Goal: Task Accomplishment & Management: Manage account settings

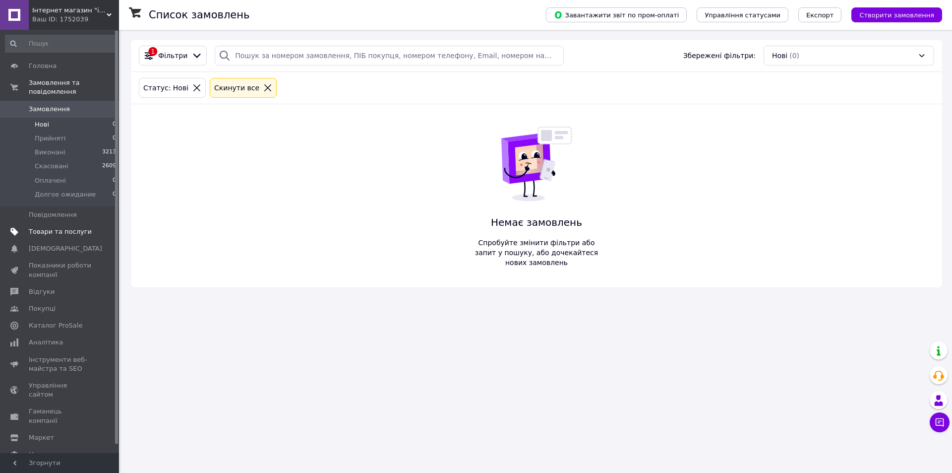
click at [46, 227] on span "Товари та послуги" at bounding box center [60, 231] width 63 height 9
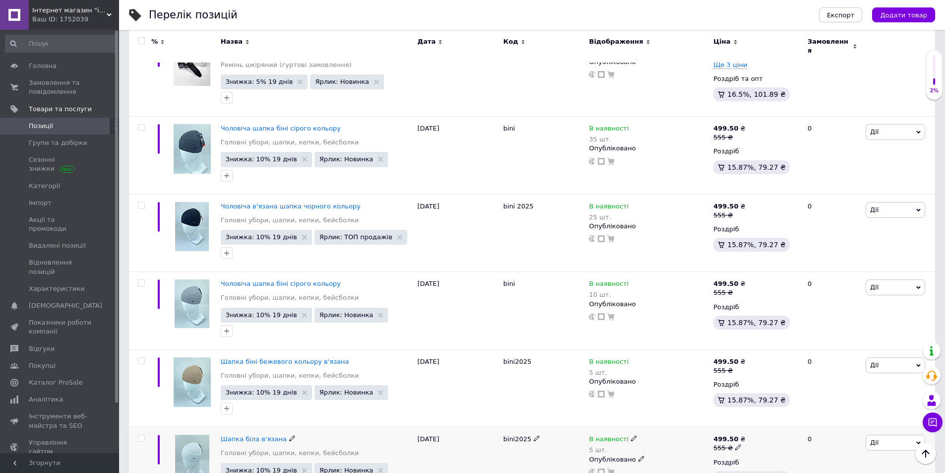
scroll to position [1389, 0]
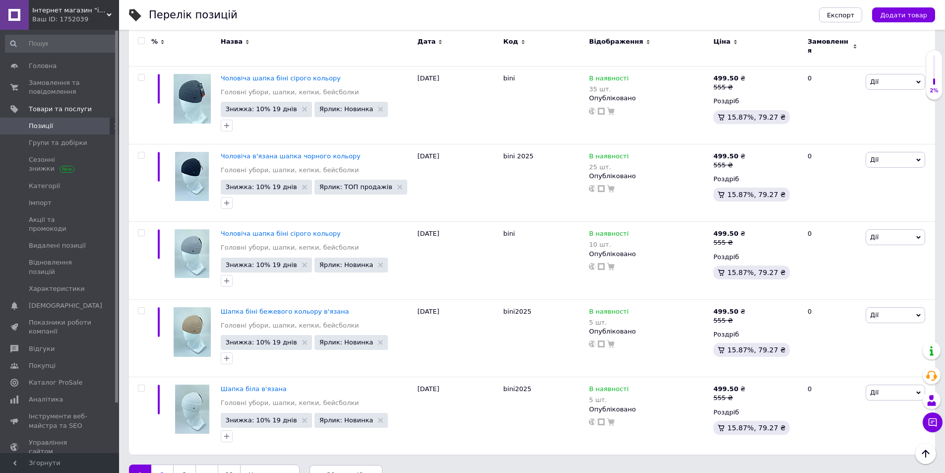
click at [161, 464] on link "2" at bounding box center [162, 474] width 22 height 21
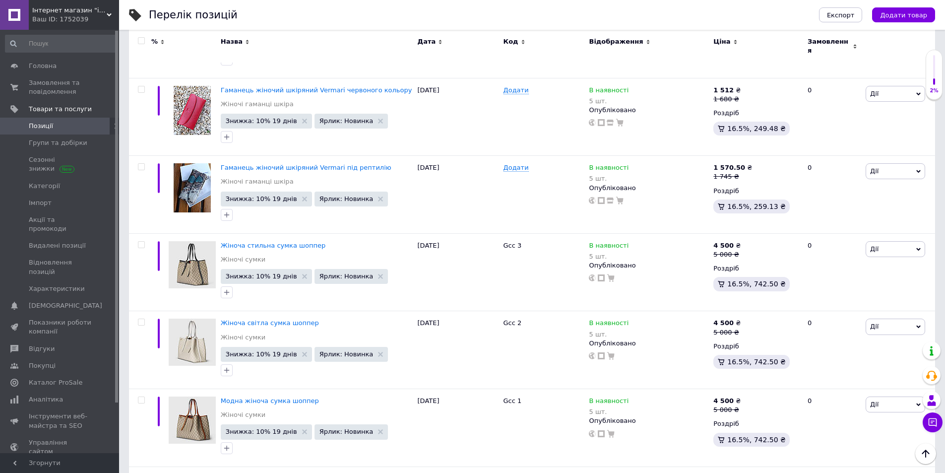
scroll to position [1336, 0]
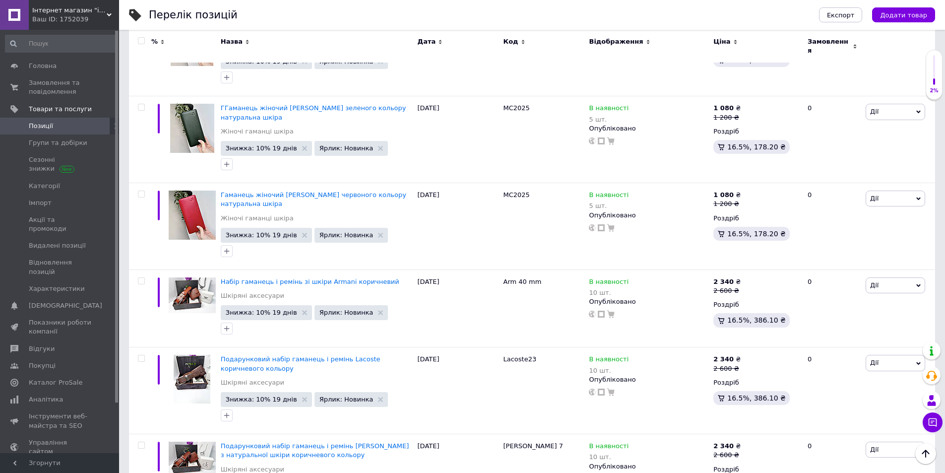
scroll to position [1038, 0]
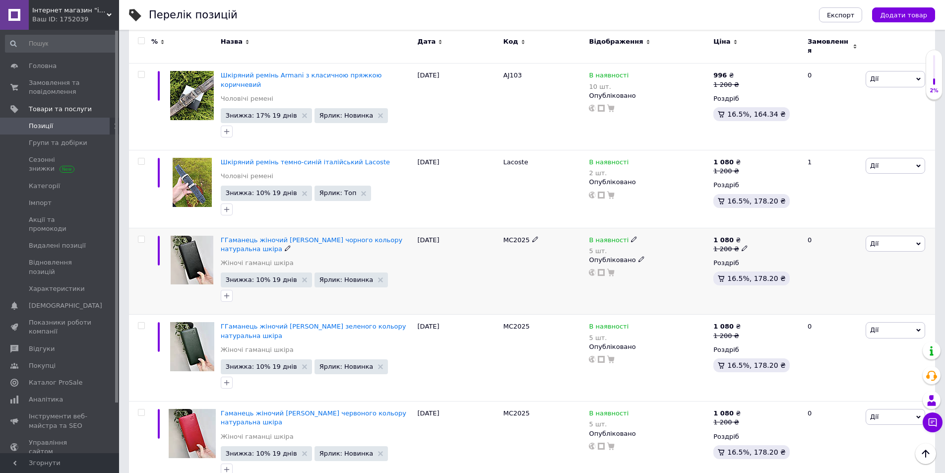
click at [741, 245] on icon at bounding box center [744, 248] width 6 height 6
drag, startPoint x: 770, startPoint y: 213, endPoint x: 758, endPoint y: 215, distance: 12.2
click at [758, 223] on input "1200" at bounding box center [789, 233] width 75 height 20
type input "1400"
click at [661, 256] on div "Комісія за замовлення" at bounding box center [647, 254] width 119 height 26
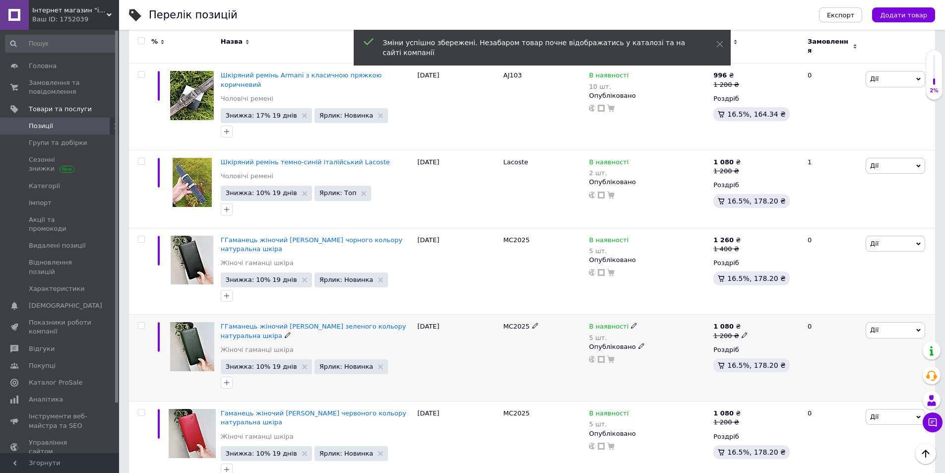
click at [741, 332] on icon at bounding box center [744, 335] width 6 height 6
drag, startPoint x: 774, startPoint y: 296, endPoint x: 762, endPoint y: 300, distance: 13.5
click at [762, 309] on input "1200" at bounding box center [789, 319] width 75 height 20
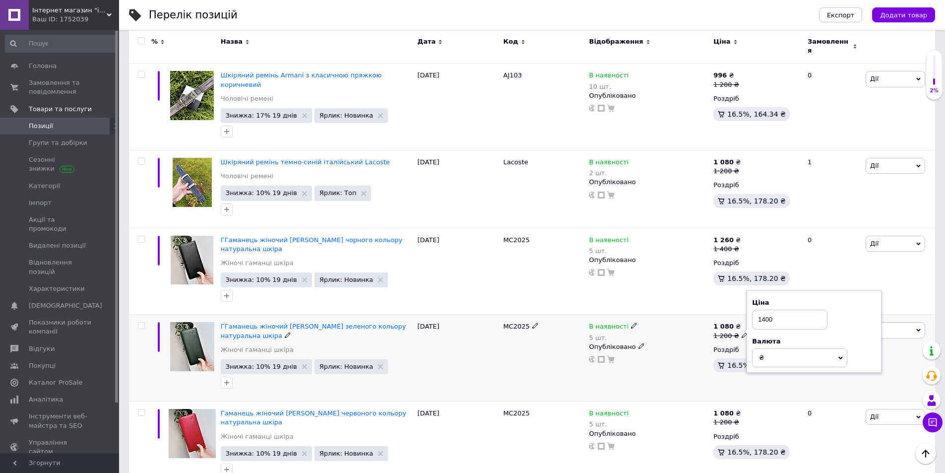
type input "1400"
click at [694, 355] on div at bounding box center [648, 359] width 121 height 8
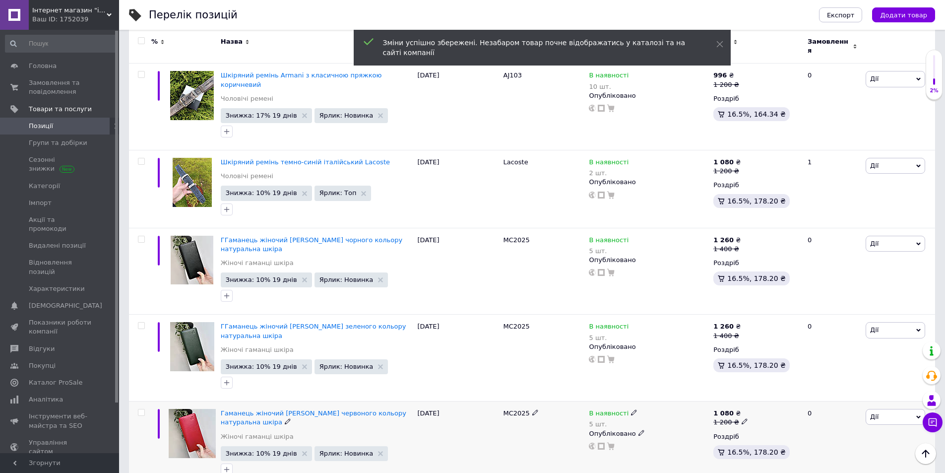
click at [741, 418] on icon at bounding box center [744, 421] width 6 height 6
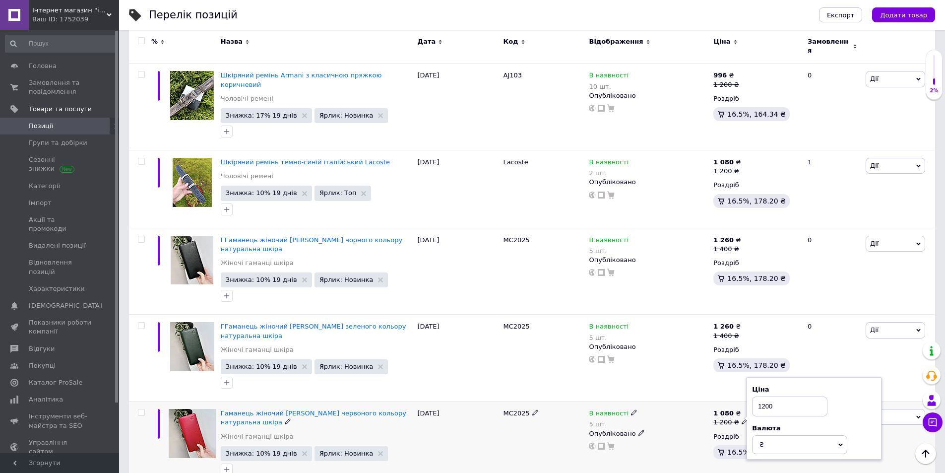
drag, startPoint x: 774, startPoint y: 387, endPoint x: 762, endPoint y: 387, distance: 11.4
click at [762, 396] on input "1200" at bounding box center [789, 406] width 75 height 20
type input "1400"
click at [689, 415] on div "В наявності 5 шт. Опубліковано" at bounding box center [648, 429] width 119 height 41
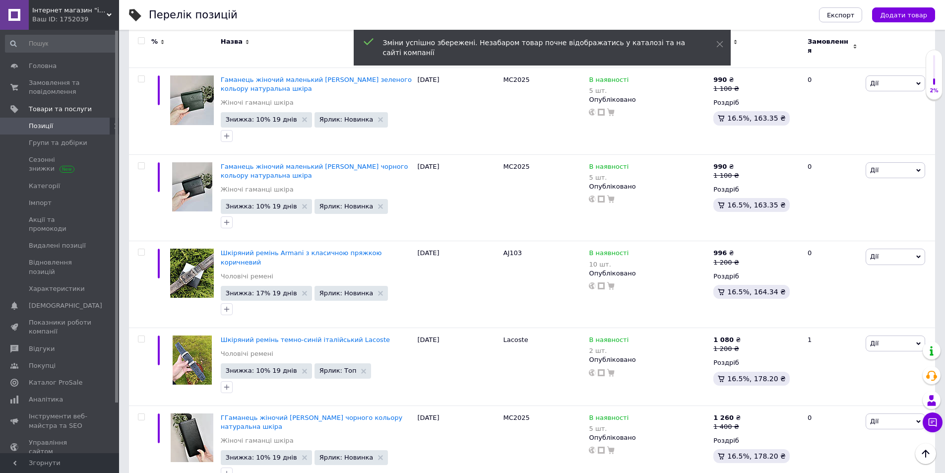
scroll to position [691, 0]
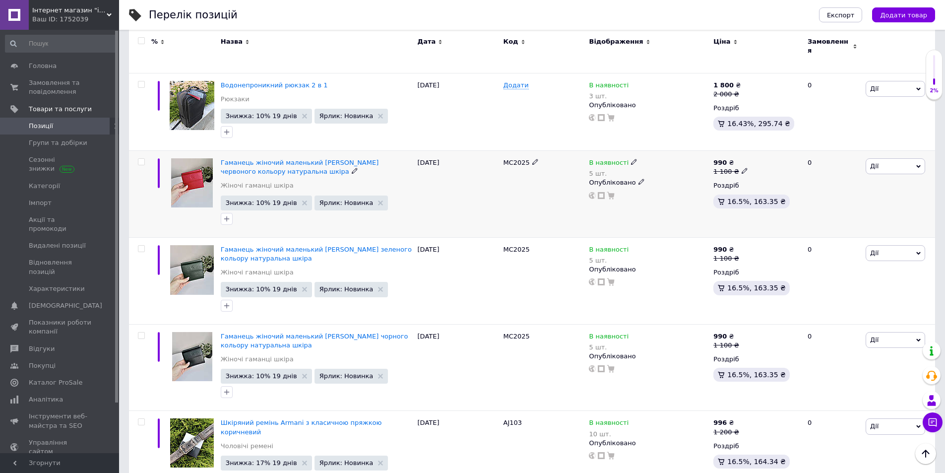
click at [741, 168] on icon at bounding box center [744, 171] width 6 height 6
drag, startPoint x: 787, startPoint y: 145, endPoint x: 756, endPoint y: 149, distance: 31.0
click at [756, 149] on input "1100" at bounding box center [789, 156] width 75 height 20
type input "1200"
click at [693, 185] on div "Комісія за замовлення" at bounding box center [647, 187] width 119 height 26
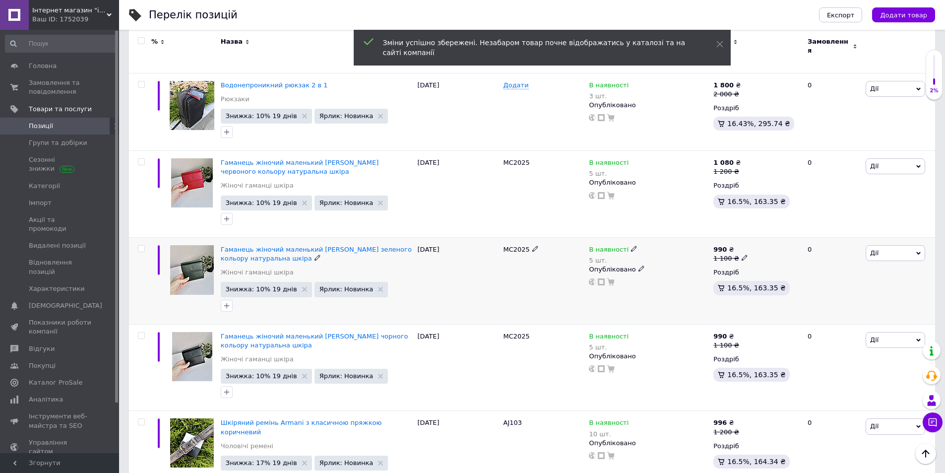
drag, startPoint x: 737, startPoint y: 242, endPoint x: 743, endPoint y: 238, distance: 7.2
click at [741, 254] on icon at bounding box center [744, 257] width 6 height 6
drag, startPoint x: 779, startPoint y: 228, endPoint x: 756, endPoint y: 230, distance: 23.4
click at [756, 233] on input "1100" at bounding box center [789, 243] width 75 height 20
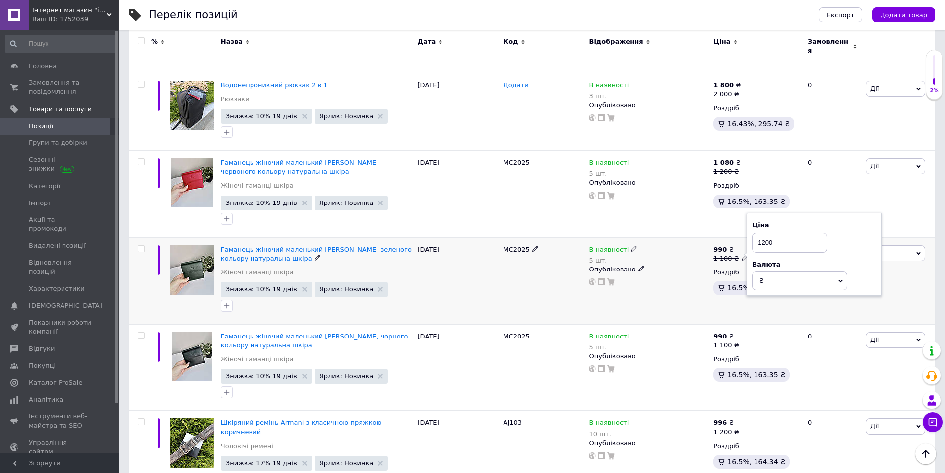
type input "1200"
click at [690, 262] on div "В наявності 5 шт. Опубліковано" at bounding box center [648, 265] width 119 height 41
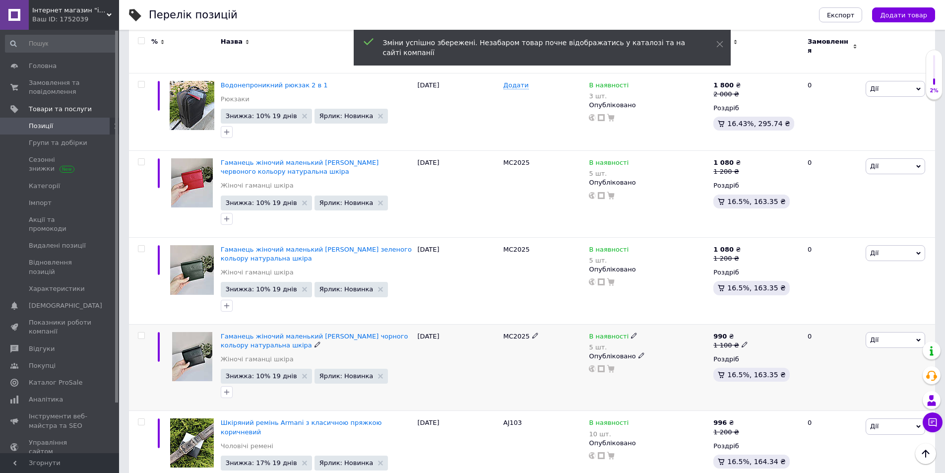
click at [741, 341] on icon at bounding box center [744, 344] width 6 height 6
drag, startPoint x: 775, startPoint y: 319, endPoint x: 758, endPoint y: 320, distance: 17.4
click at [758, 320] on input "1100" at bounding box center [789, 329] width 75 height 20
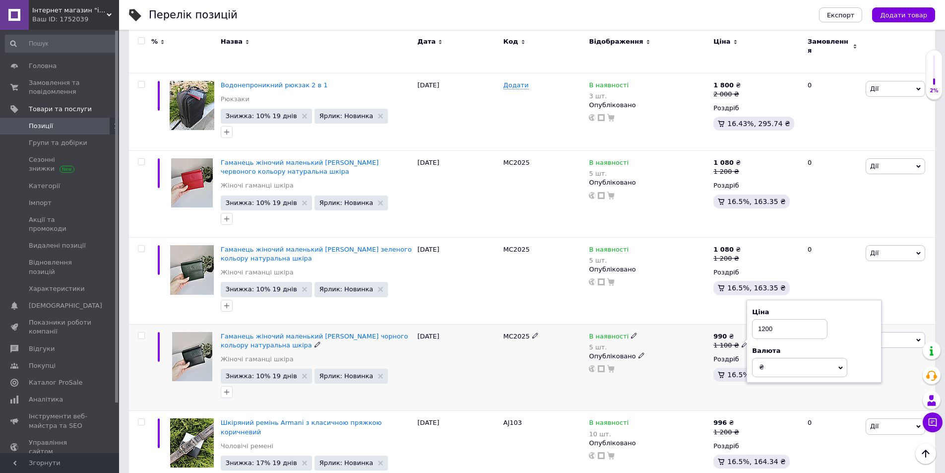
type input "1200"
click at [695, 352] on div "Опубліковано" at bounding box center [648, 356] width 119 height 9
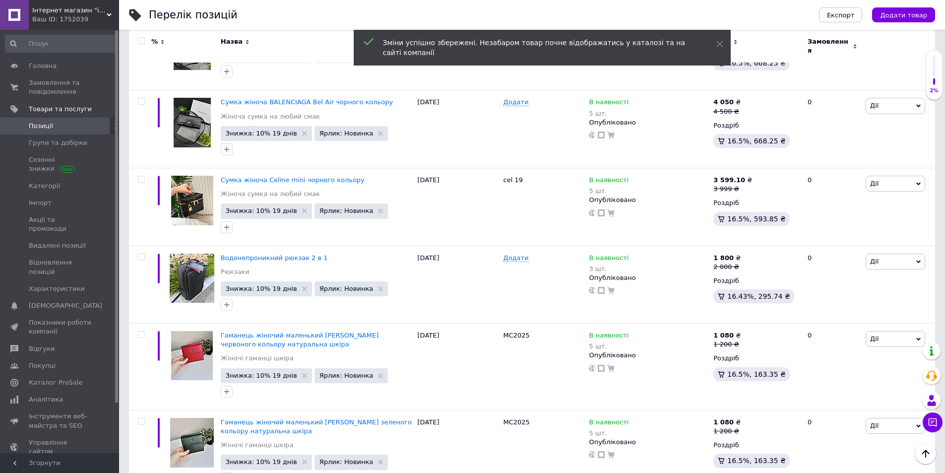
scroll to position [493, 0]
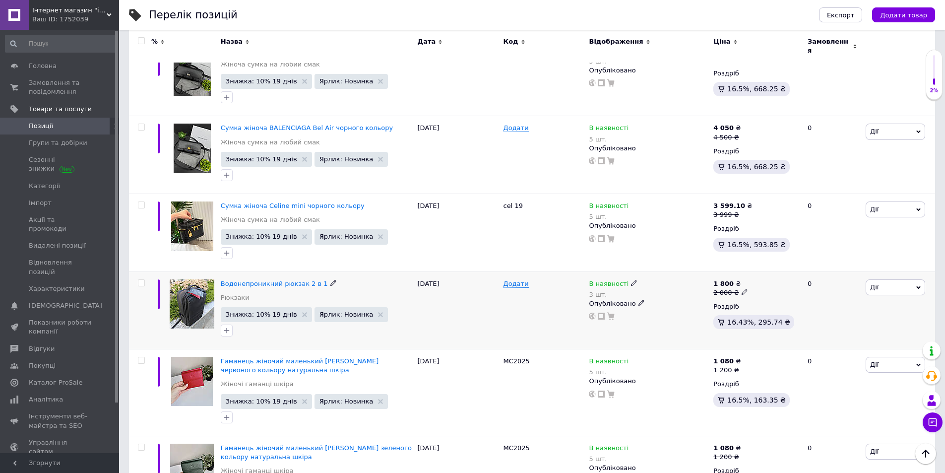
click at [741, 289] on icon at bounding box center [744, 292] width 6 height 6
drag, startPoint x: 742, startPoint y: 275, endPoint x: 754, endPoint y: 267, distance: 13.9
click at [754, 267] on input "2000" at bounding box center [789, 276] width 75 height 20
type input "3000"
click at [692, 312] on div at bounding box center [648, 316] width 121 height 8
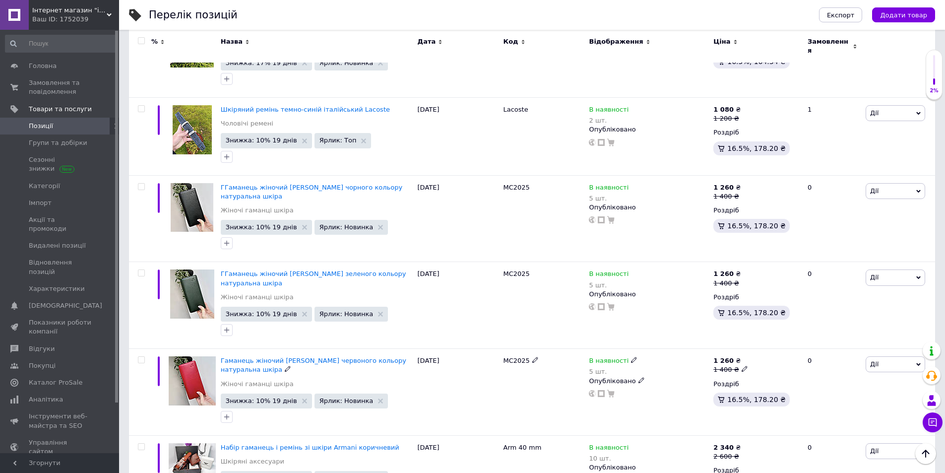
scroll to position [1399, 0]
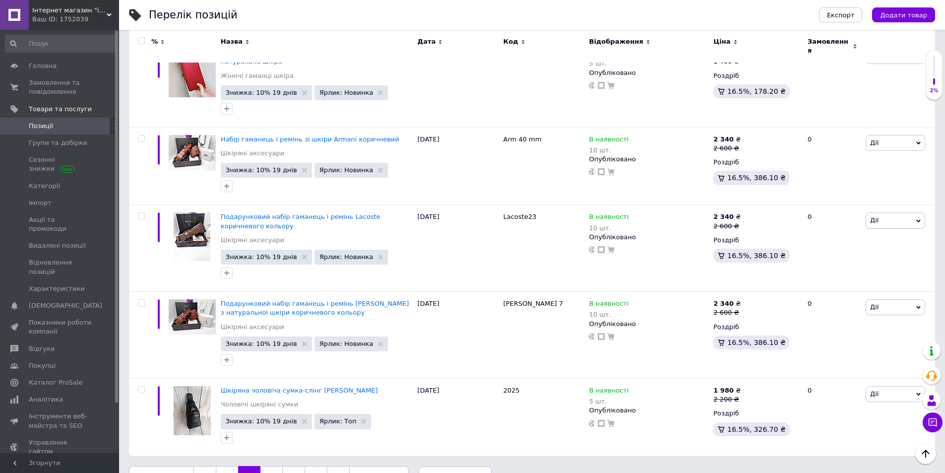
click at [271, 466] on link "4" at bounding box center [271, 476] width 22 height 21
